Goal: Task Accomplishment & Management: Manage account settings

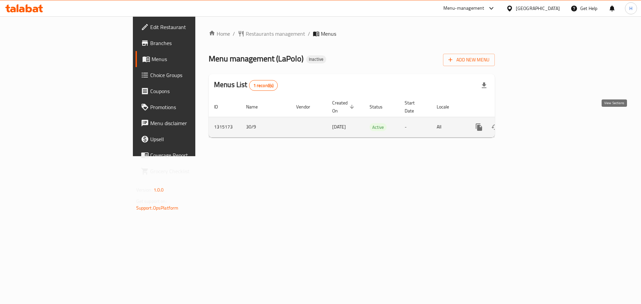
click at [535, 125] on link "enhanced table" at bounding box center [527, 127] width 16 height 16
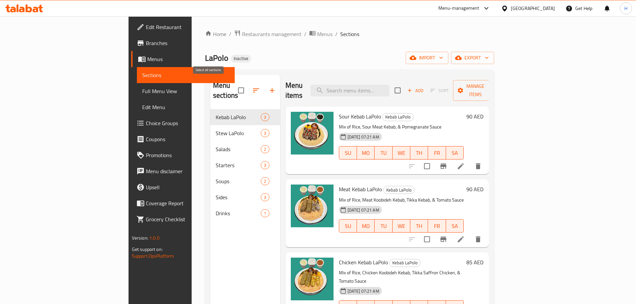
click at [234, 83] on input "checkbox" at bounding box center [241, 90] width 14 height 14
checkbox input "true"
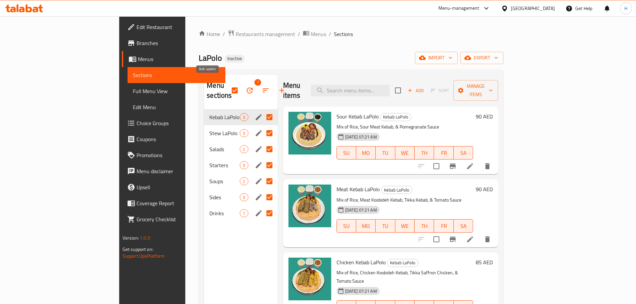
click at [242, 82] on button "button" at bounding box center [250, 90] width 16 height 16
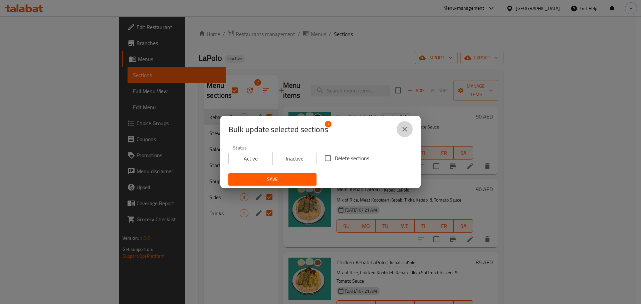
click at [401, 129] on icon "close" at bounding box center [404, 129] width 8 height 8
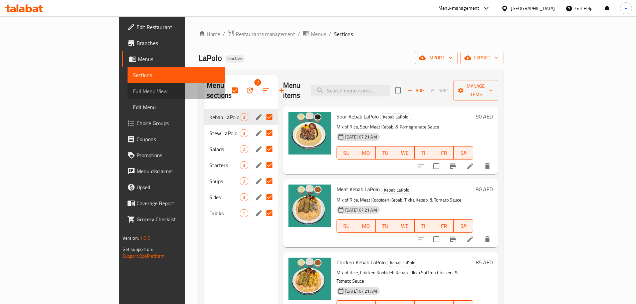
click at [133, 94] on span "Full Menu View" at bounding box center [176, 91] width 87 height 8
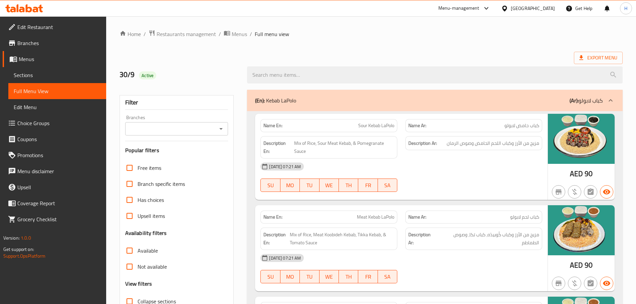
scroll to position [133, 0]
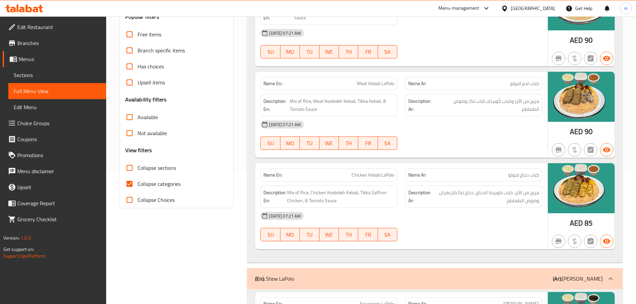
click at [157, 178] on label "Collapse categories" at bounding box center [150, 184] width 59 height 16
click at [137, 178] on input "Collapse categories" at bounding box center [129, 184] width 16 height 16
checkbox input "false"
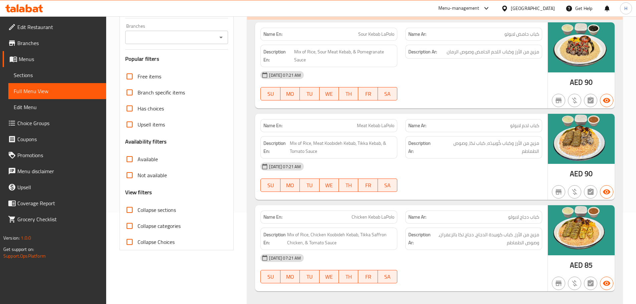
scroll to position [33, 0]
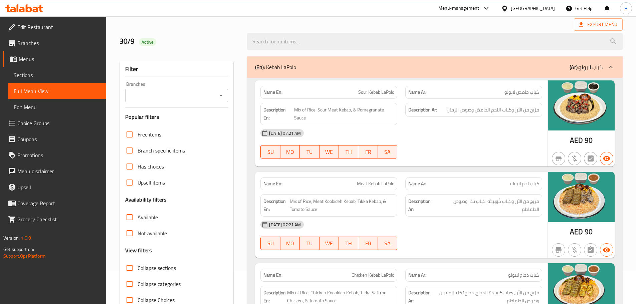
click at [369, 162] on div "Name En: Sour Kebab LaPolo Name Ar: كباب حامض لابولو Description En: Mix of Ric…" at bounding box center [401, 123] width 292 height 86
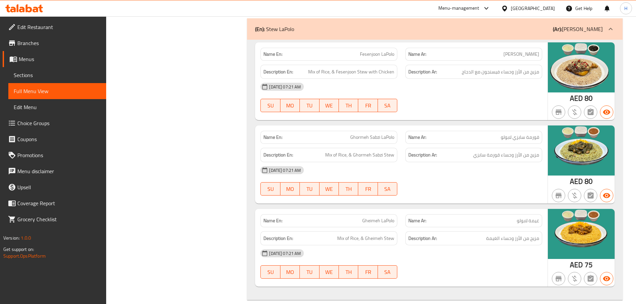
scroll to position [400, 0]
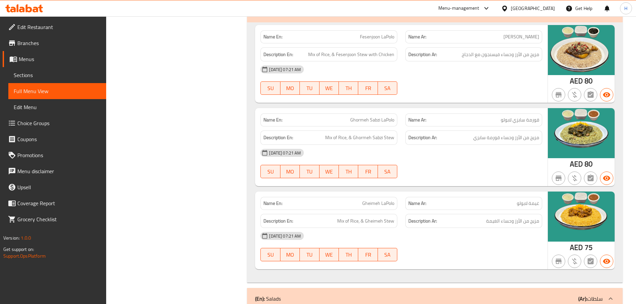
click at [357, 123] on span "Ghormeh Sabzi LaPolo" at bounding box center [372, 119] width 44 height 7
copy span "Ghormeh"
drag, startPoint x: 288, startPoint y: 1, endPoint x: 346, endPoint y: 2, distance: 58.1
click at [248, 20] on div "(En): Stew LaPolo (Ar): [PERSON_NAME]" at bounding box center [434, 11] width 375 height 21
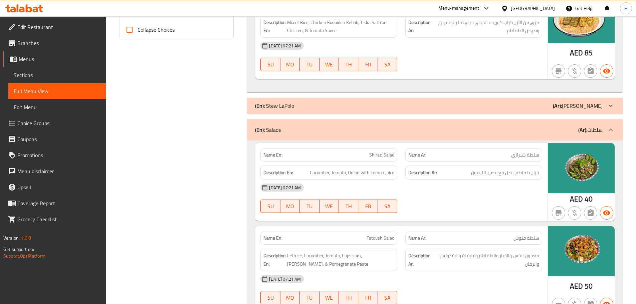
scroll to position [300, 0]
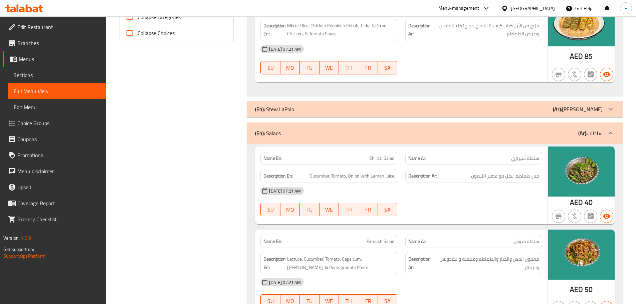
click at [388, 110] on div "(En): Stew LaPolo (Ar): [PERSON_NAME]" at bounding box center [428, 109] width 347 height 8
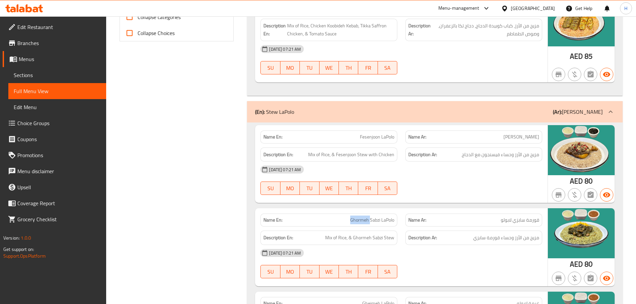
scroll to position [334, 0]
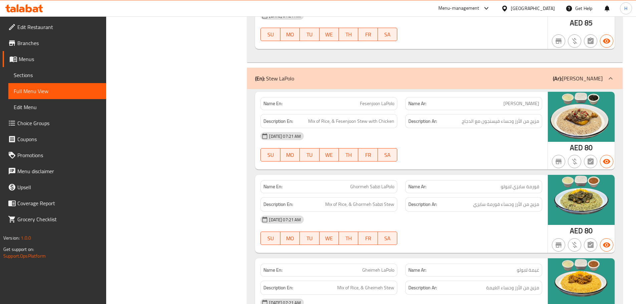
click at [376, 185] on span "Ghormeh Sabzi LaPolo" at bounding box center [372, 186] width 44 height 7
copy span "Ghormeh Sabzi LaPolo"
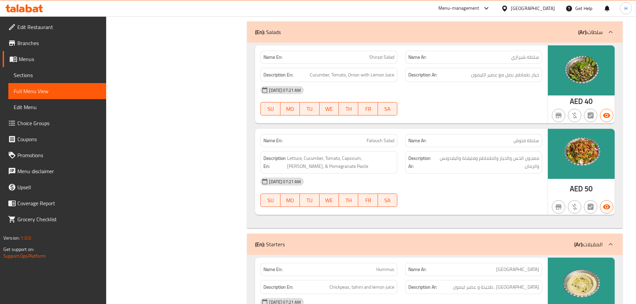
scroll to position [667, 0]
click at [361, 137] on p "Name En: Fatoush Salad" at bounding box center [328, 140] width 131 height 7
copy span "Fatoush Salad"
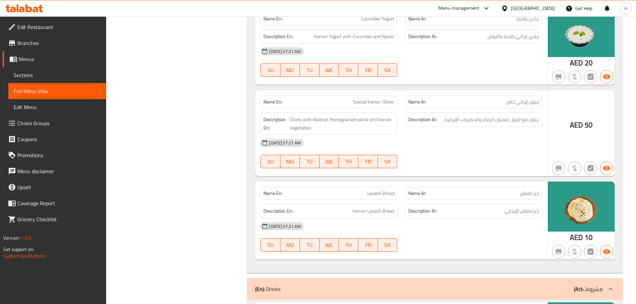
scroll to position [1411, 0]
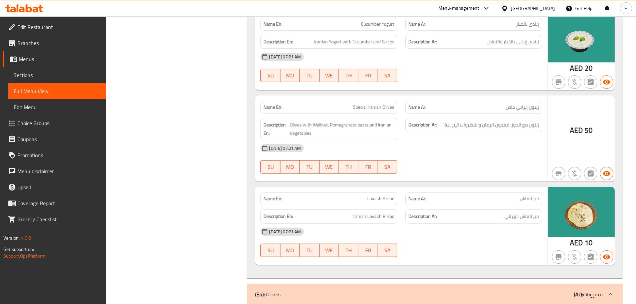
click at [48, 28] on span "Edit Restaurant" at bounding box center [58, 27] width 83 height 8
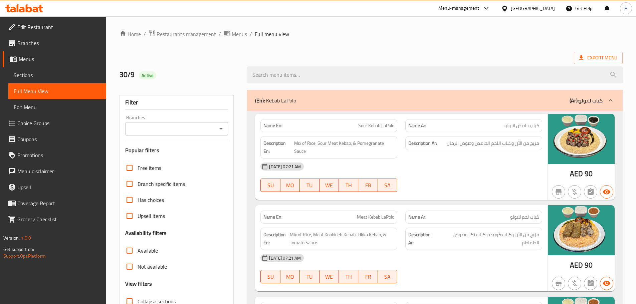
click at [94, 77] on span "Sections" at bounding box center [57, 75] width 87 height 8
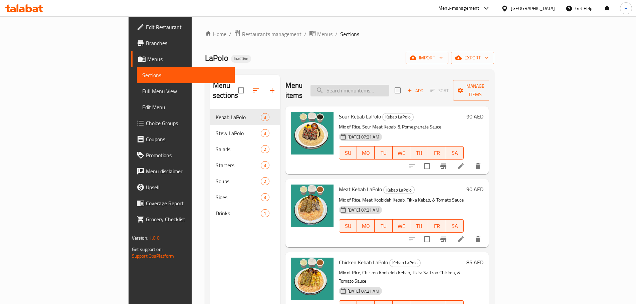
click at [389, 85] on input "search" at bounding box center [349, 91] width 79 height 12
paste input "Ghormeh Sabzi LaPolo"
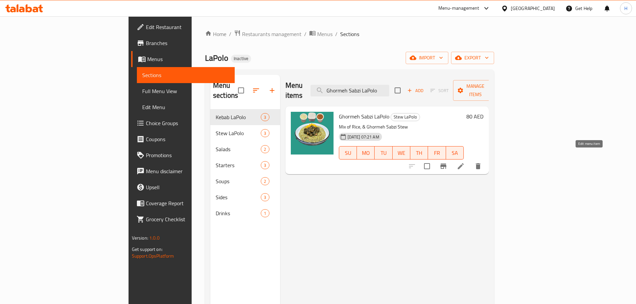
type input "Ghormeh Sabzi LaPolo"
click at [463, 163] on icon at bounding box center [460, 166] width 6 height 6
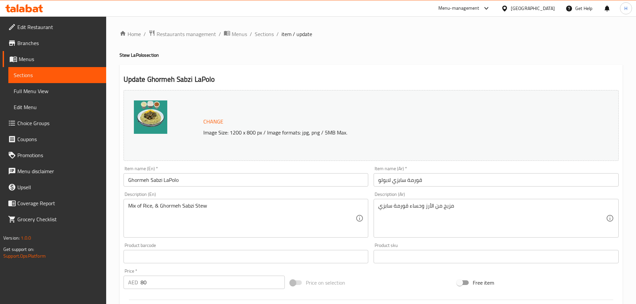
click at [417, 182] on input "قورمة سابزي لابولو" at bounding box center [495, 179] width 245 height 13
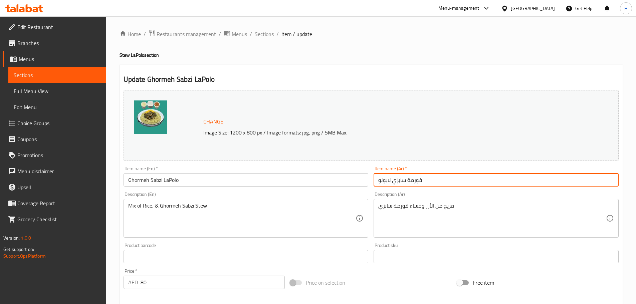
click at [417, 182] on input "قورمة سابزي لابولو" at bounding box center [495, 179] width 245 height 13
click at [413, 179] on input "جورميه سابزي لابولو" at bounding box center [495, 179] width 245 height 13
type input "جورميه سابزي لابولو"
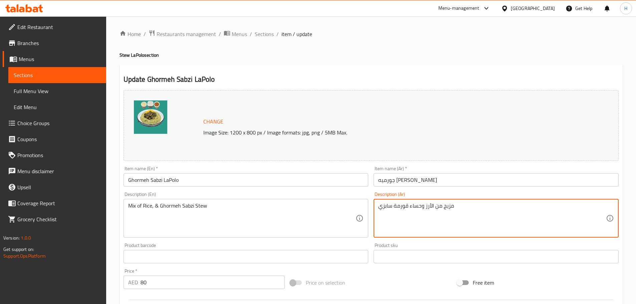
click at [401, 209] on textarea "مزيج من الأرز وحساء قورمة سابزي" at bounding box center [492, 218] width 228 height 32
paste textarea "جورميه"
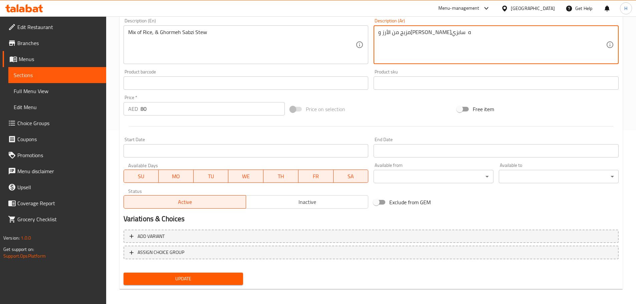
scroll to position [177, 0]
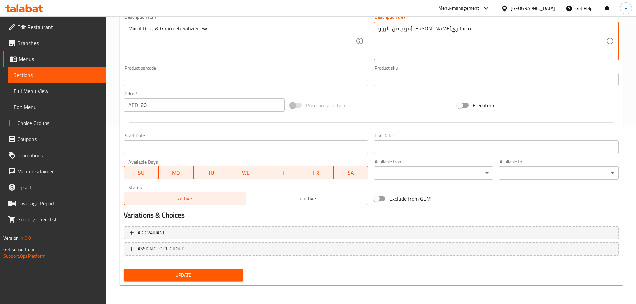
type textarea "مزيج من الأرز وحساء جورميه سابزي"
drag, startPoint x: 224, startPoint y: 278, endPoint x: 232, endPoint y: 149, distance: 129.4
click at [224, 278] on span "Update" at bounding box center [183, 275] width 109 height 8
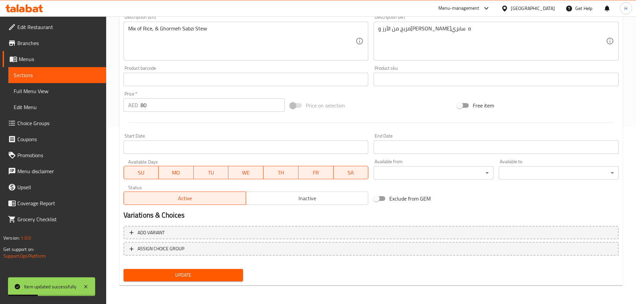
click at [98, 73] on span "Sections" at bounding box center [57, 75] width 87 height 8
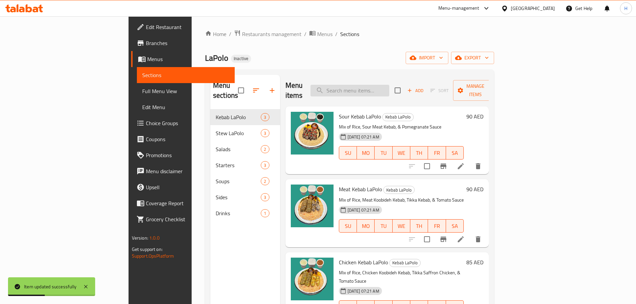
click at [389, 85] on input "search" at bounding box center [349, 91] width 79 height 12
paste input "Fatoush Salad"
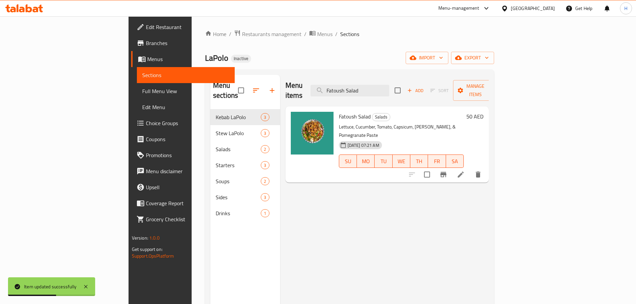
type input "Fatoush Salad"
click at [470, 168] on li at bounding box center [460, 174] width 19 height 12
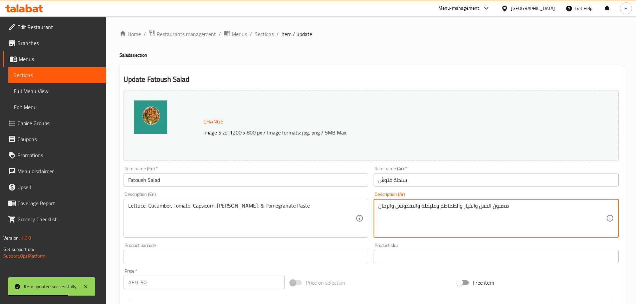
drag, startPoint x: 495, startPoint y: 202, endPoint x: 485, endPoint y: 206, distance: 10.7
click at [602, 209] on textarea "معجون الخس والخيار والطماطم وفليفلة والبقدونس والرمان" at bounding box center [492, 218] width 228 height 32
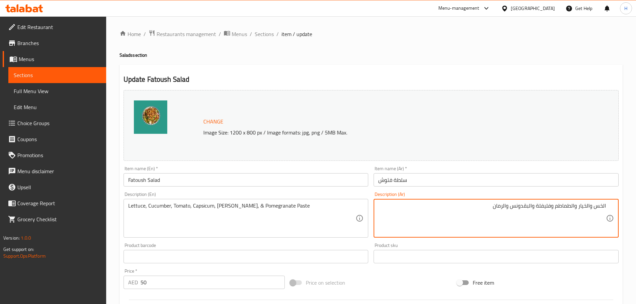
click at [507, 206] on textarea "الخس والخيار والطماطم وفليفلة والبقدونس والرمان" at bounding box center [492, 218] width 228 height 32
paste textarea "معجون"
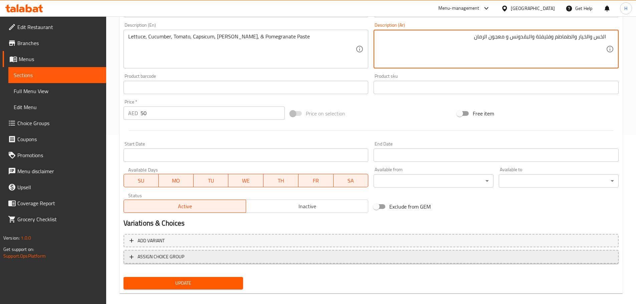
scroll to position [177, 0]
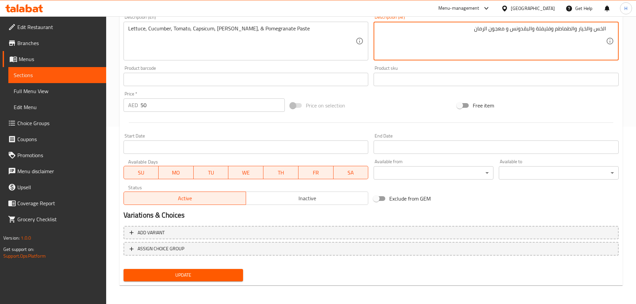
type textarea "الخس والخيار والطماطم وفليفلة والبقدونس و معجون الرمان"
click at [242, 271] on button "Update" at bounding box center [183, 275] width 120 height 12
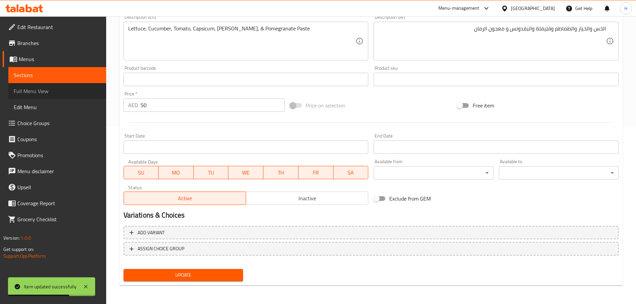
click at [76, 87] on link "Full Menu View" at bounding box center [57, 91] width 98 height 16
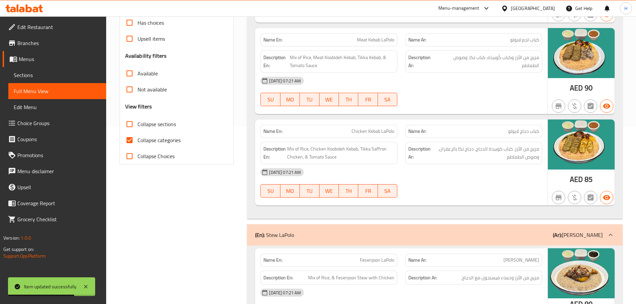
click at [172, 132] on label "Collapse categories" at bounding box center [150, 140] width 59 height 16
click at [137, 132] on input "Collapse categories" at bounding box center [129, 140] width 16 height 16
checkbox input "false"
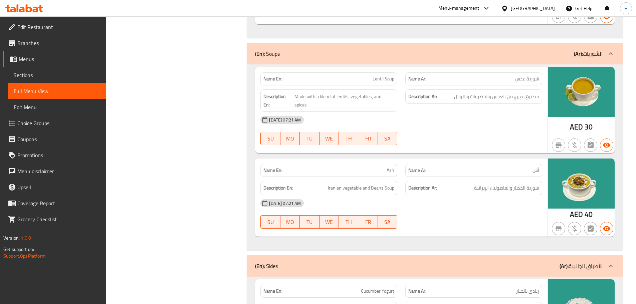
scroll to position [977, 0]
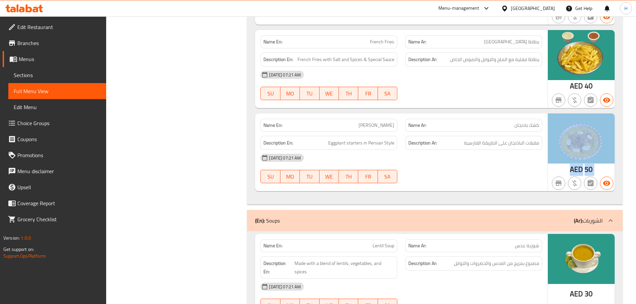
drag, startPoint x: 632, startPoint y: 178, endPoint x: 640, endPoint y: 166, distance: 14.3
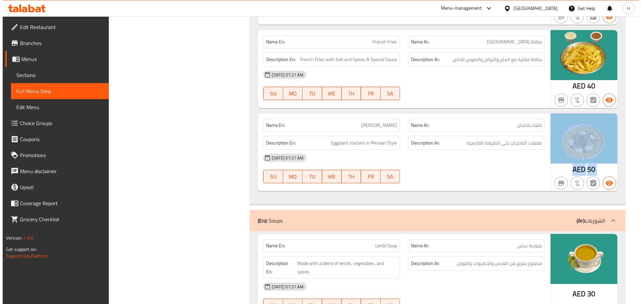
scroll to position [0, 0]
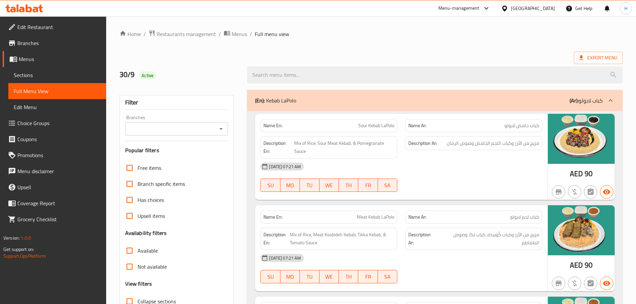
click at [48, 74] on span "Sections" at bounding box center [57, 75] width 87 height 8
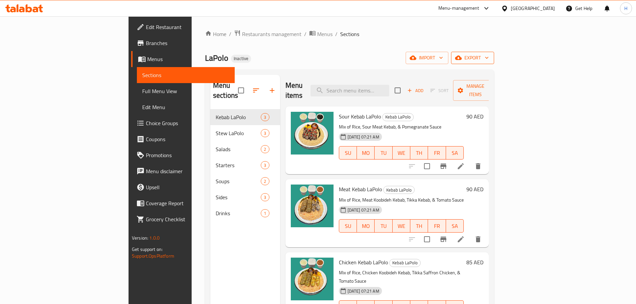
click at [494, 62] on button "export" at bounding box center [472, 58] width 43 height 12
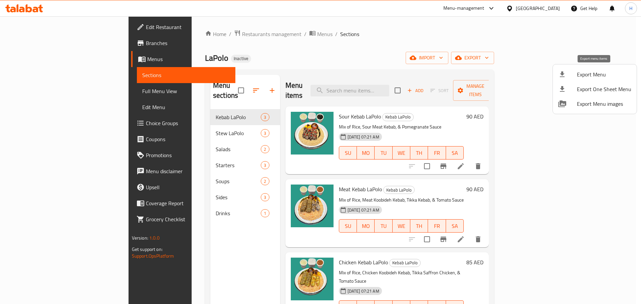
click at [595, 73] on span "Export Menu" at bounding box center [603, 74] width 54 height 8
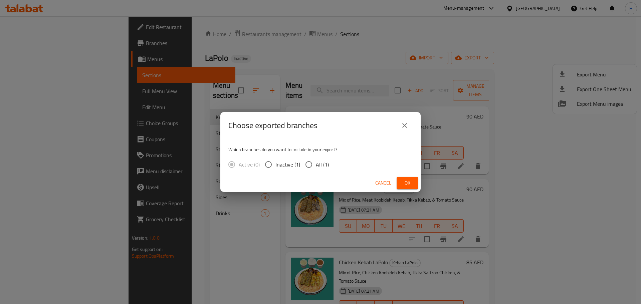
click at [320, 165] on span "All (1)" at bounding box center [322, 164] width 13 height 8
click at [316, 165] on input "All (1)" at bounding box center [309, 164] width 14 height 14
radio input "true"
click at [404, 183] on span "Ok" at bounding box center [407, 183] width 11 height 8
